Goal: Complete application form

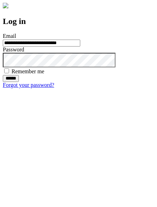
type input "**********"
click at [19, 82] on input "******" at bounding box center [11, 78] width 16 height 7
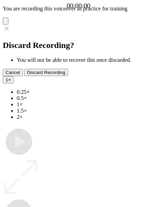
type input "**********"
